Goal: Find contact information: Find contact information

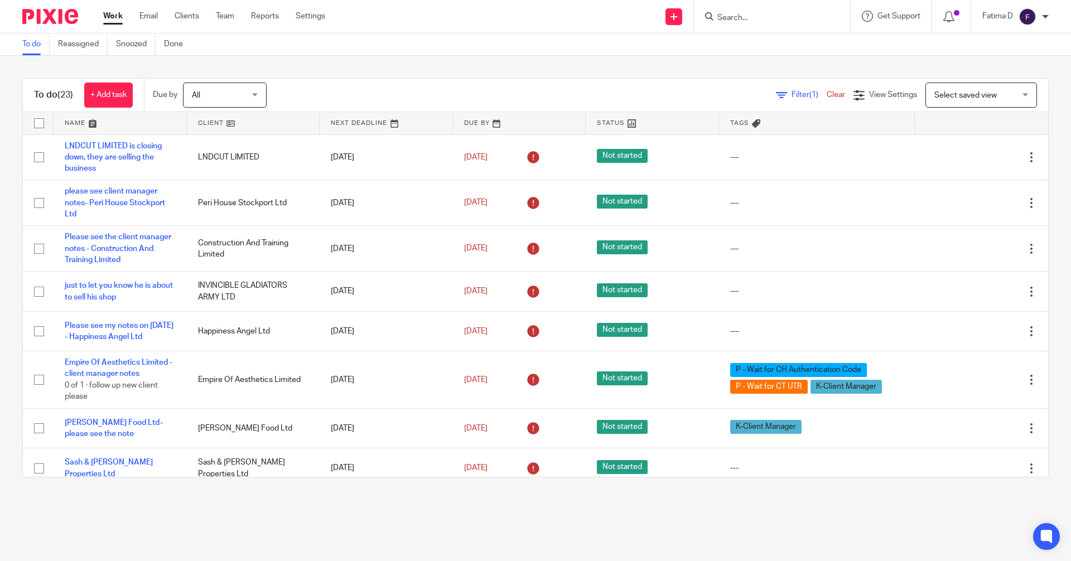
click at [518, 13] on form at bounding box center [775, 16] width 119 height 14
click at [518, 18] on input "Search" at bounding box center [766, 18] width 100 height 10
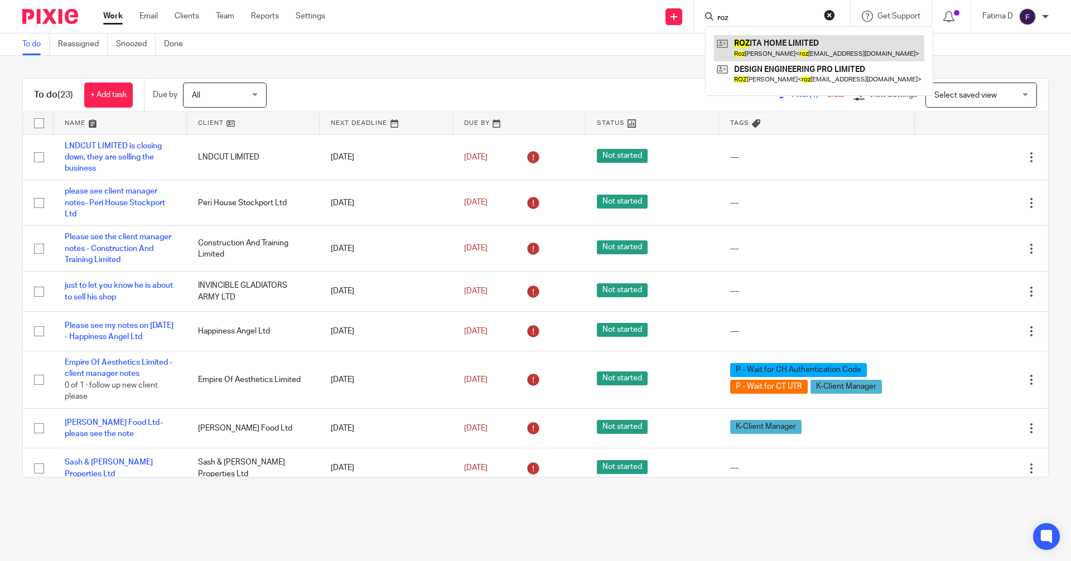
type input "roz"
click at [518, 40] on link at bounding box center [819, 48] width 210 height 26
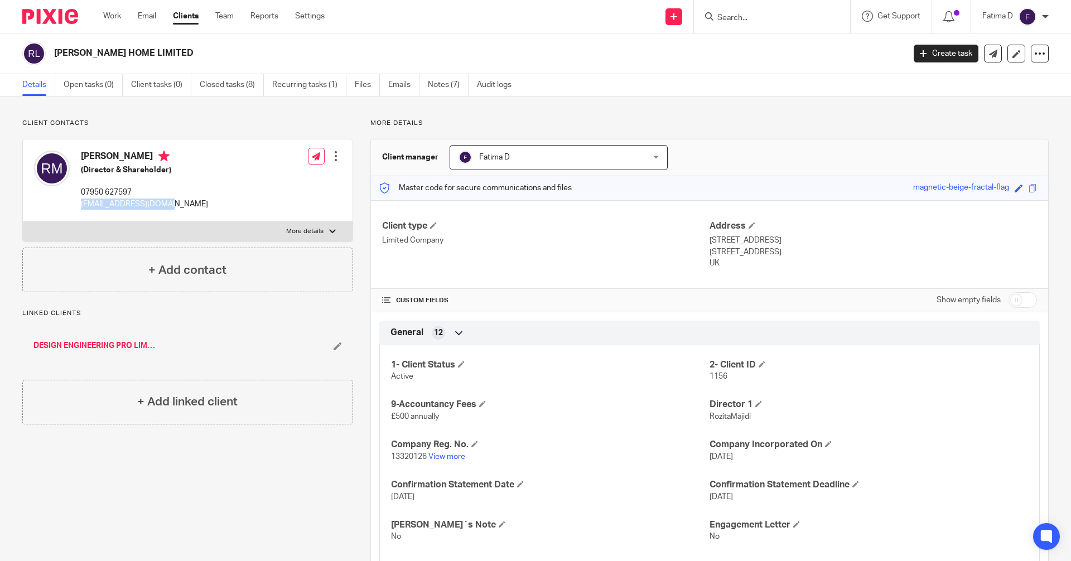
drag, startPoint x: 166, startPoint y: 202, endPoint x: 84, endPoint y: 205, distance: 82.0
click at [79, 202] on div "[PERSON_NAME] (Director & Shareholder) 07950 627597 [EMAIL_ADDRESS][DOMAIN_NAME]" at bounding box center [121, 180] width 174 height 70
copy p "[EMAIL_ADDRESS][DOMAIN_NAME]"
